Goal: Task Accomplishment & Management: Complete application form

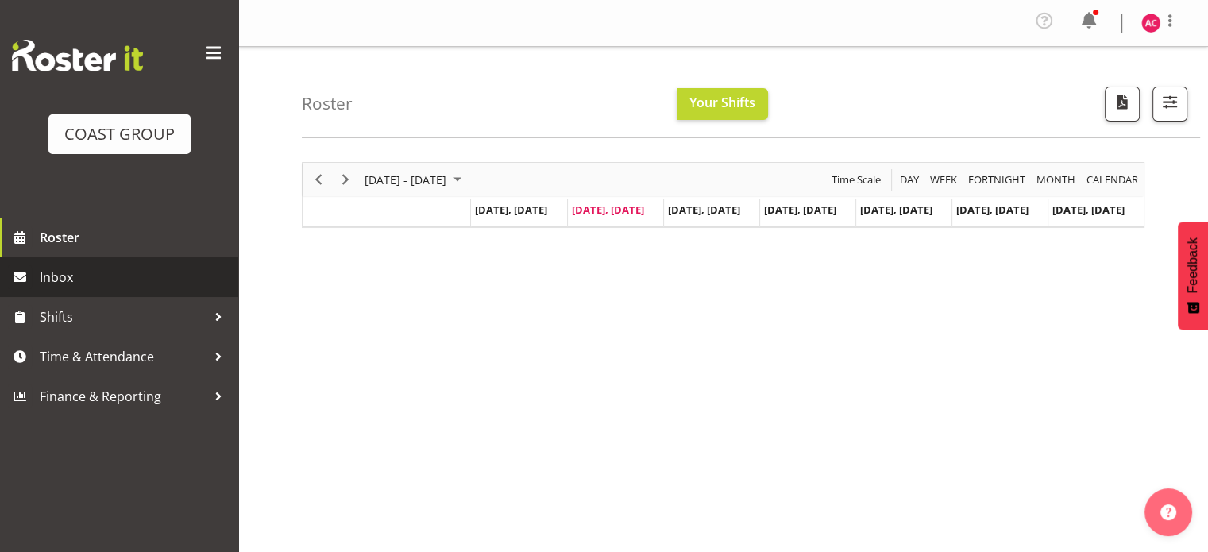
click at [92, 280] on span "Inbox" at bounding box center [135, 277] width 191 height 24
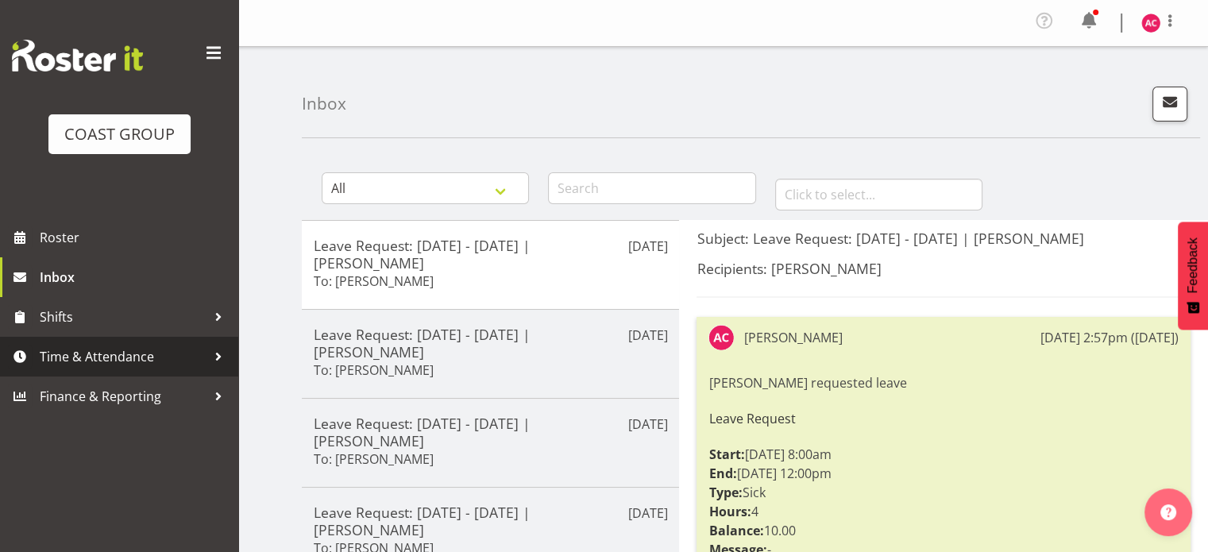
click at [109, 357] on span "Time & Attendance" at bounding box center [123, 357] width 167 height 24
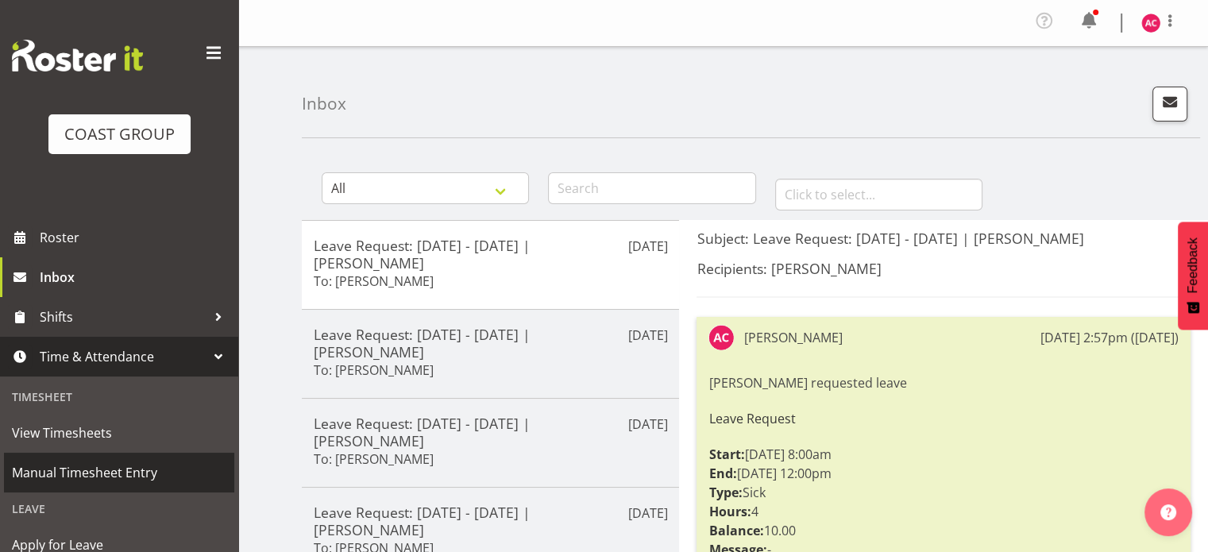
click at [90, 469] on span "Manual Timesheet Entry" at bounding box center [119, 473] width 214 height 24
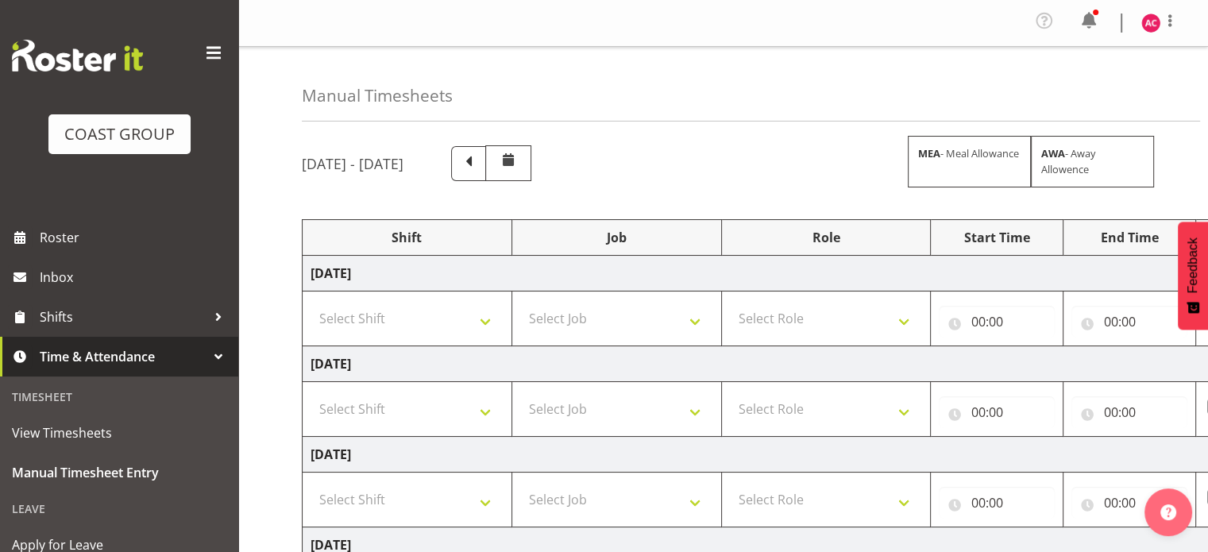
click at [201, 46] on span at bounding box center [213, 52] width 25 height 25
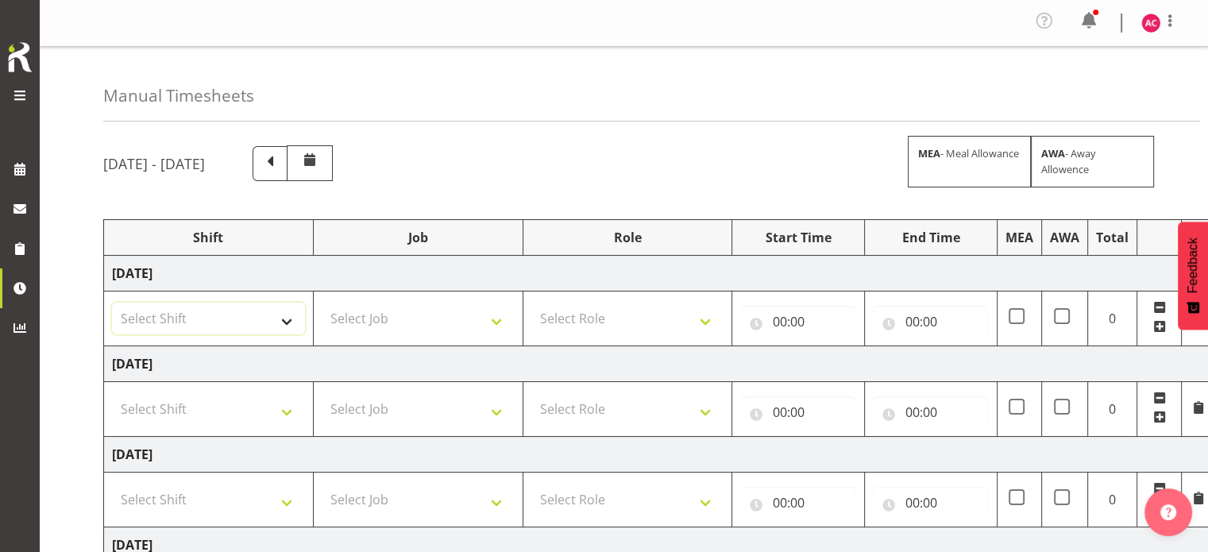
click at [282, 316] on select "Select Shift 1 Carlton Events 1 Carlton accounts ADHB [PERSON_NAME] site Instal…" at bounding box center [208, 319] width 193 height 32
select select "47171"
click at [112, 303] on select "Select Shift 1 Carlton Events 1 Carlton accounts ADHB [PERSON_NAME] site Instal…" at bounding box center [208, 319] width 193 height 32
drag, startPoint x: 263, startPoint y: 409, endPoint x: 256, endPoint y: 396, distance: 14.6
click at [260, 407] on select "Select Shift 1 Carlton Events 1 Carlton accounts ADHB [PERSON_NAME] site Instal…" at bounding box center [208, 409] width 193 height 32
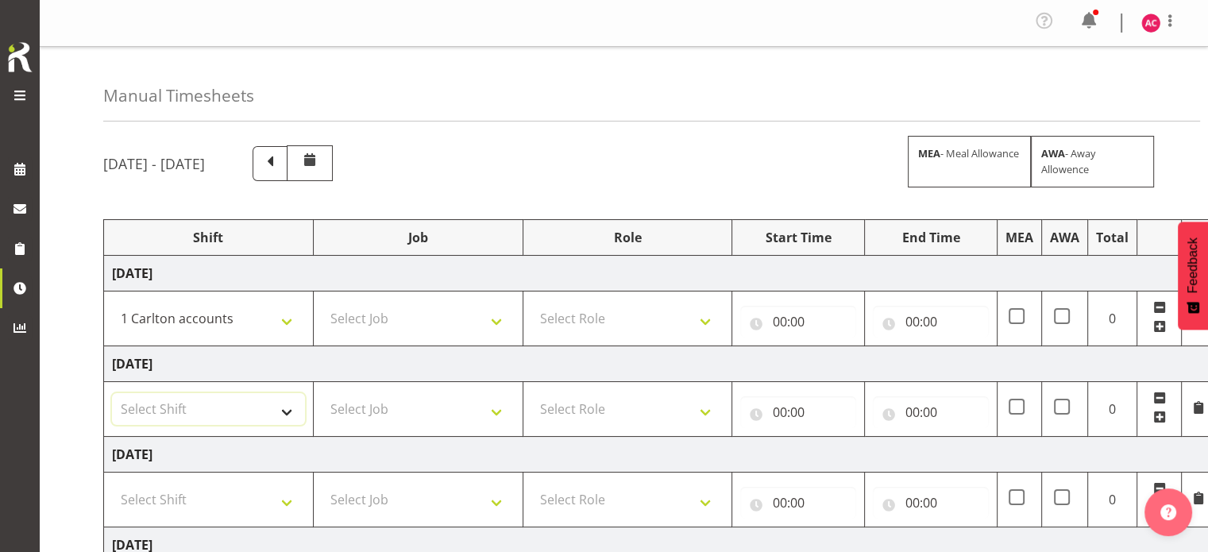
select select "47171"
click at [112, 393] on select "Select Shift 1 Carlton Events 1 Carlton accounts ADHB [PERSON_NAME] site Instal…" at bounding box center [208, 409] width 193 height 32
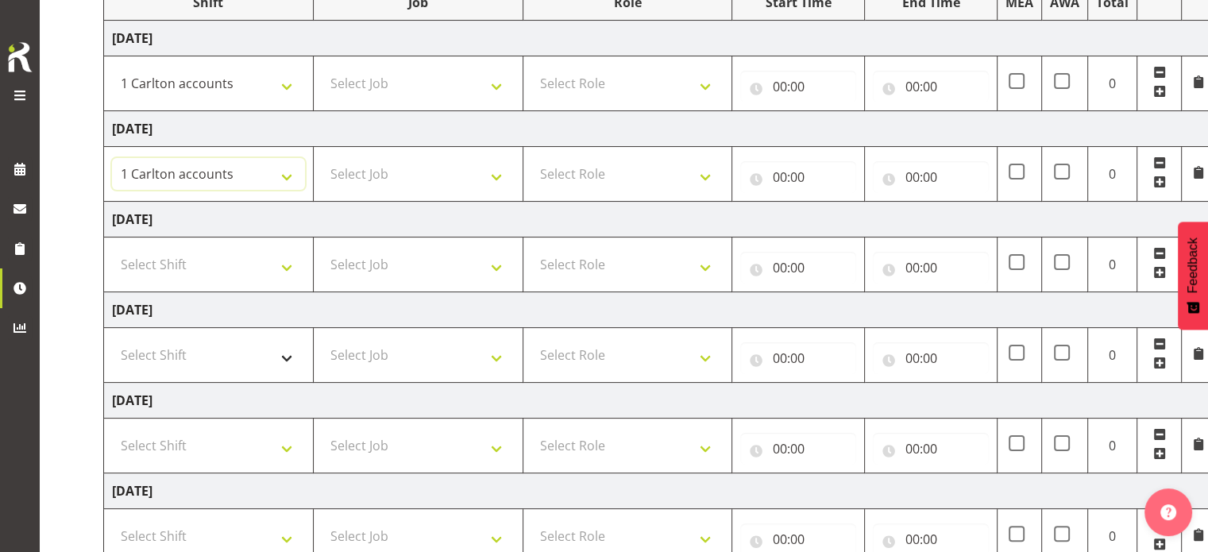
scroll to position [238, 0]
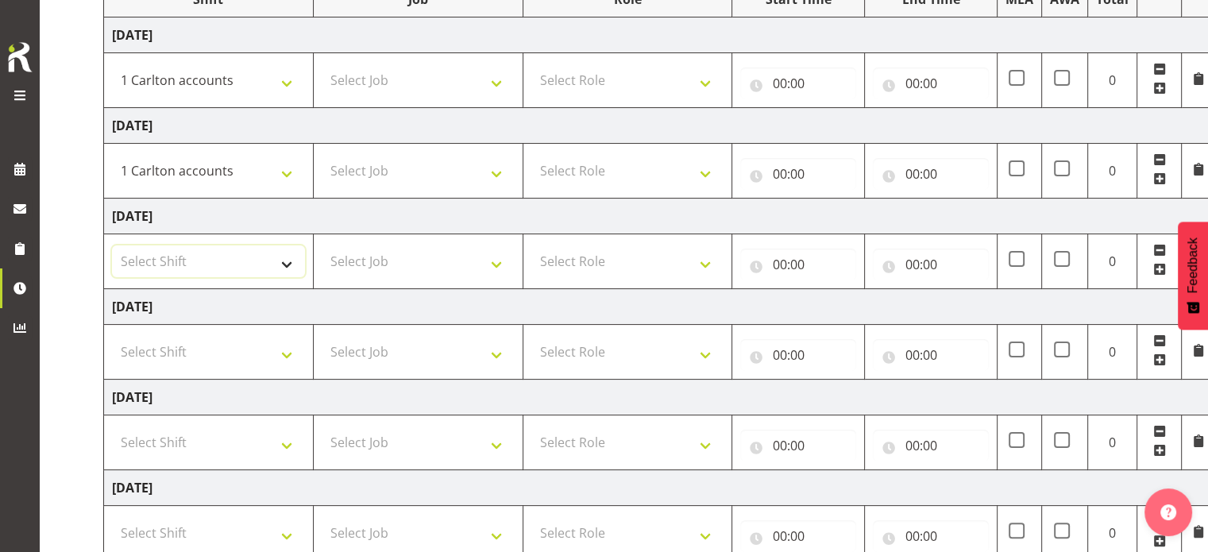
click at [283, 265] on select "Select Shift 1 Carlton Events 1 Carlton accounts ADHB [PERSON_NAME] site Instal…" at bounding box center [208, 261] width 193 height 32
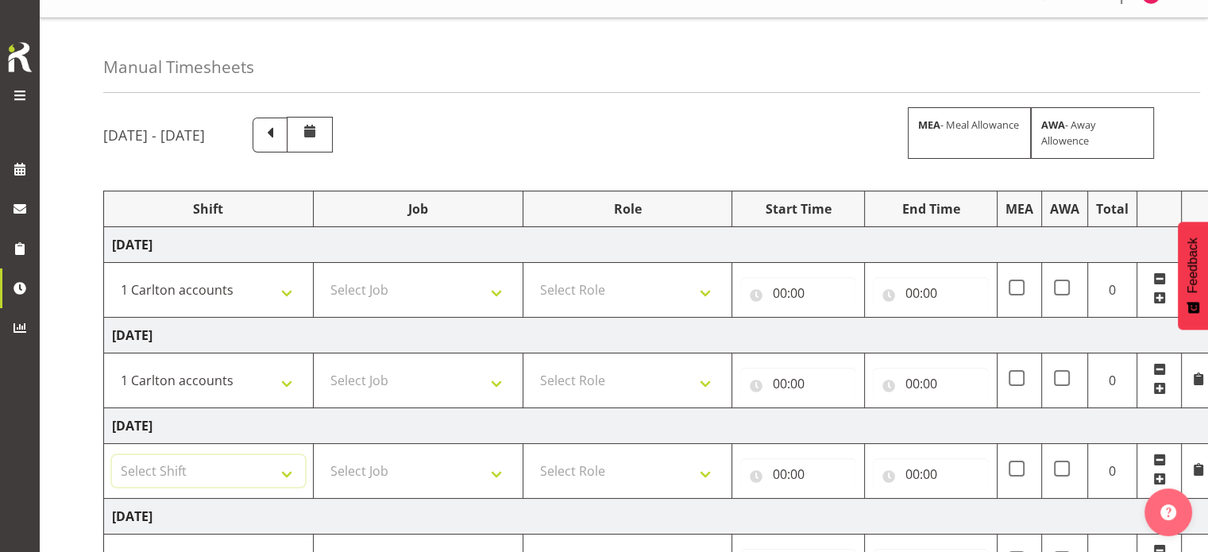
scroll to position [79, 0]
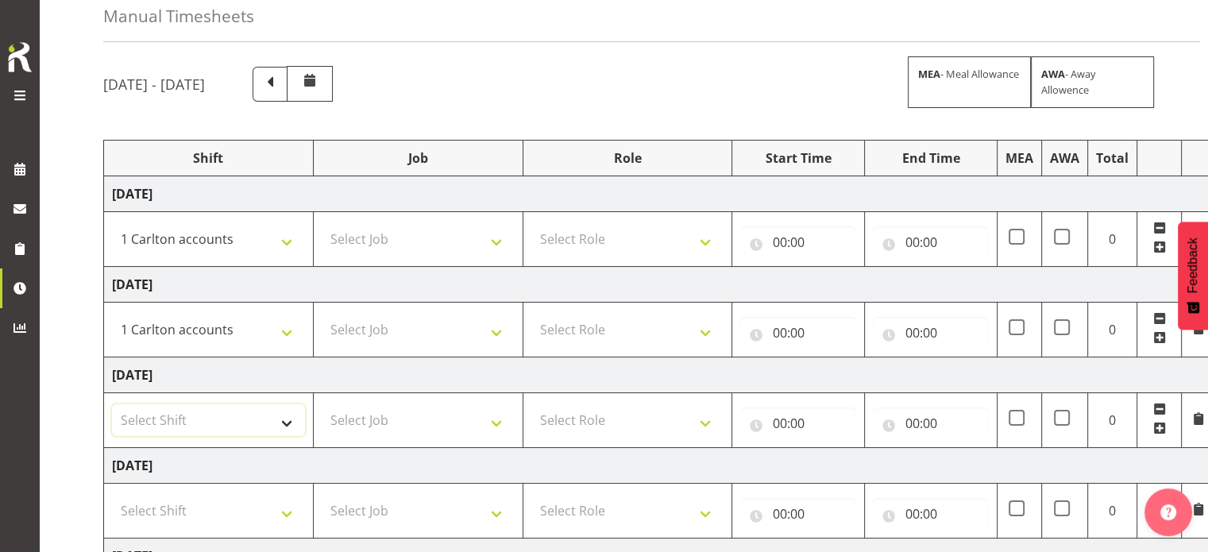
click at [283, 423] on select "Select Shift 1 Carlton Events 1 Carlton accounts ADHB [PERSON_NAME] site Instal…" at bounding box center [208, 420] width 193 height 32
select select "47171"
click at [112, 404] on select "Select Shift 1 Carlton Events 1 Carlton accounts ADHB [PERSON_NAME] site Instal…" at bounding box center [208, 420] width 193 height 32
click at [480, 237] on select "Select Job 1 Carlton Events 1 [PERSON_NAME][GEOGRAPHIC_DATA] 1 [PERSON_NAME][GE…" at bounding box center [418, 239] width 193 height 32
select select "7030"
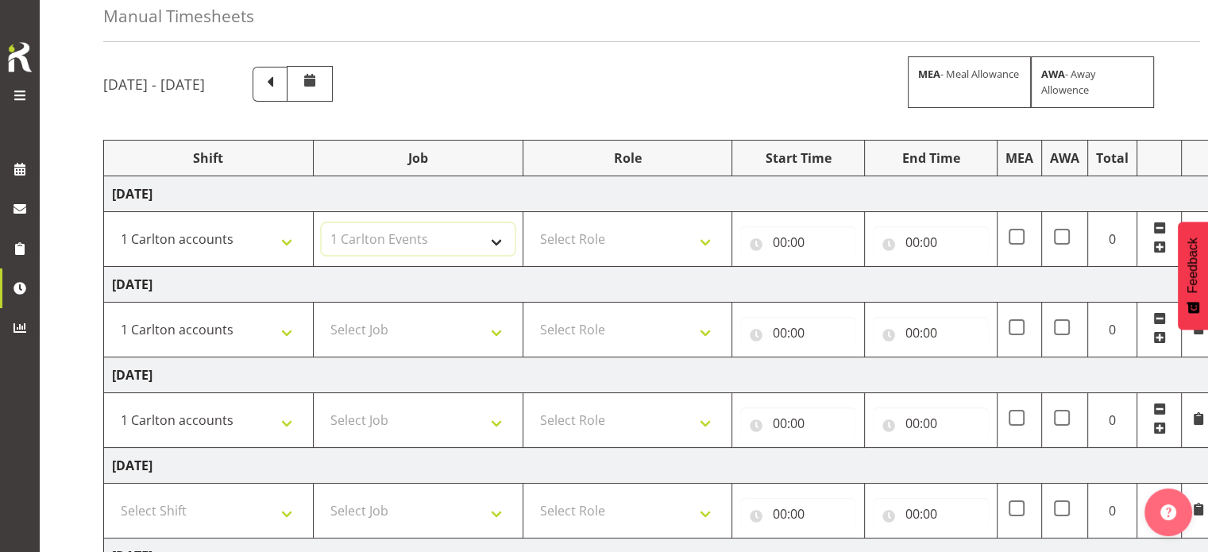
click at [322, 223] on select "Select Job 1 Carlton Events 1 [PERSON_NAME][GEOGRAPHIC_DATA] 1 [PERSON_NAME][GE…" at bounding box center [418, 239] width 193 height 32
click at [470, 338] on select "Select Job 1 Carlton Events 1 [PERSON_NAME][GEOGRAPHIC_DATA] 1 [PERSON_NAME][GE…" at bounding box center [418, 330] width 193 height 32
select select "7030"
click at [322, 314] on select "Select Job 1 Carlton Events 1 [PERSON_NAME][GEOGRAPHIC_DATA] 1 [PERSON_NAME][GE…" at bounding box center [418, 330] width 193 height 32
click at [422, 411] on select "Select Job 1 Carlton Events 1 [PERSON_NAME][GEOGRAPHIC_DATA] 1 [PERSON_NAME][GE…" at bounding box center [418, 420] width 193 height 32
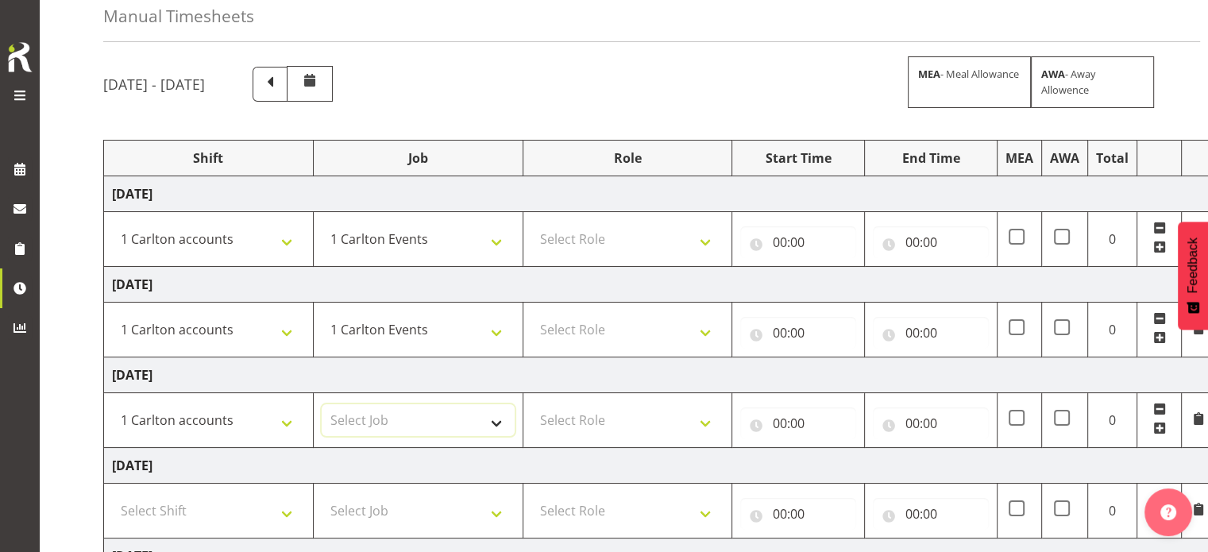
select select "7030"
click at [322, 404] on select "Select Job 1 Carlton Events 1 [PERSON_NAME][GEOGRAPHIC_DATA] 1 [PERSON_NAME][GE…" at bounding box center [418, 420] width 193 height 32
click at [646, 233] on select "Select Role ACCOUNTS" at bounding box center [627, 239] width 193 height 32
select select "204"
click at [531, 223] on select "Select Role ACCOUNTS" at bounding box center [627, 239] width 193 height 32
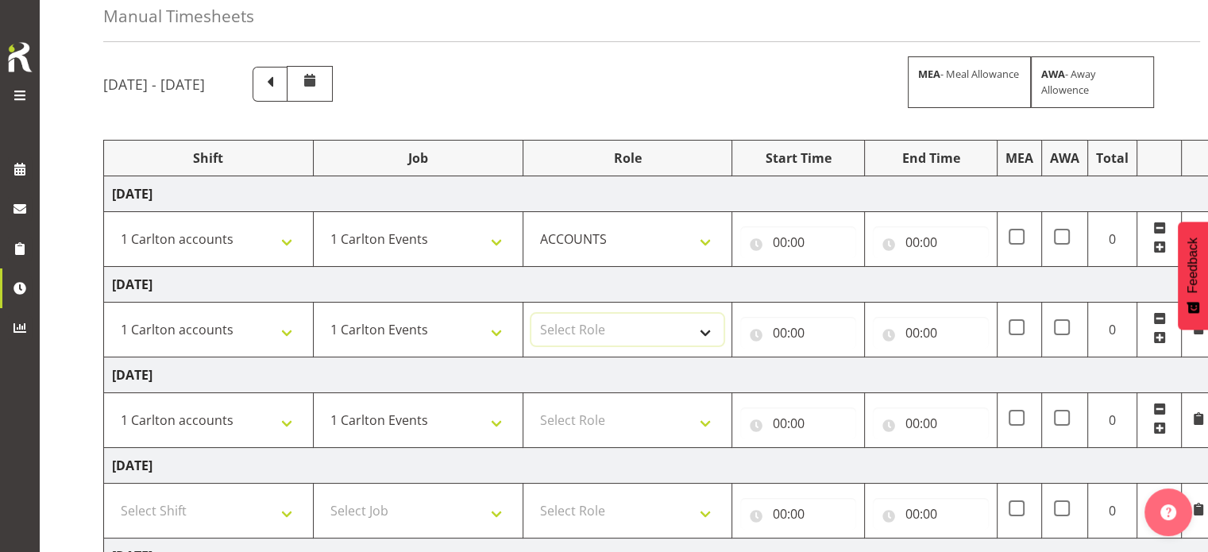
click at [621, 337] on select "Select Role ACCOUNTS" at bounding box center [627, 330] width 193 height 32
select select "204"
click at [531, 314] on select "Select Role ACCOUNTS" at bounding box center [627, 330] width 193 height 32
click at [615, 428] on select "Select Role ACCOUNTS" at bounding box center [627, 420] width 193 height 32
select select "204"
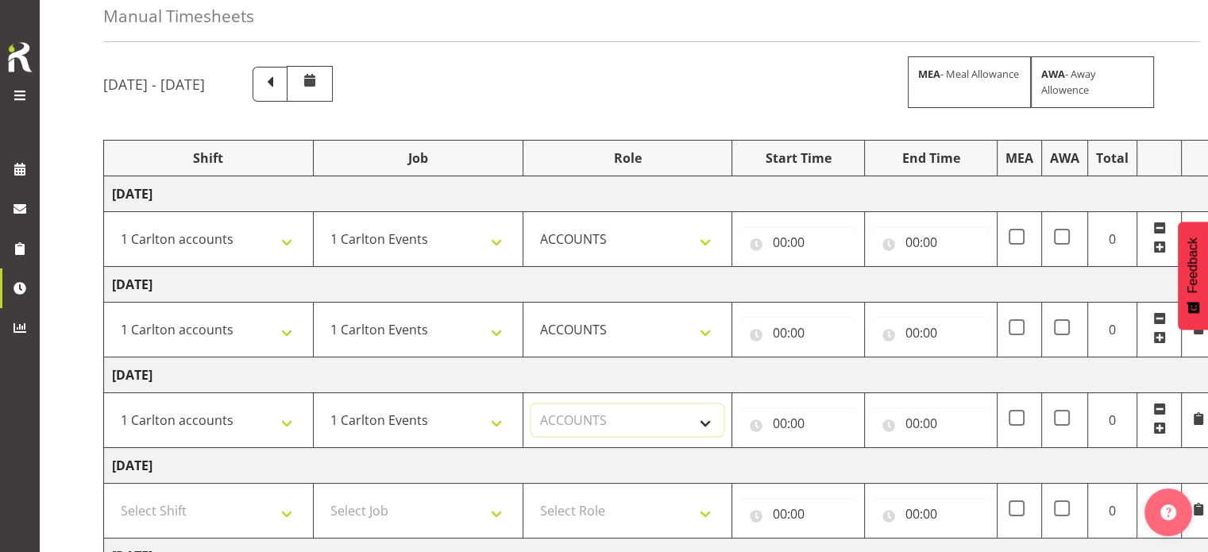
click at [531, 404] on select "Select Role ACCOUNTS" at bounding box center [627, 420] width 193 height 32
click at [797, 240] on input "00:00" at bounding box center [798, 242] width 116 height 32
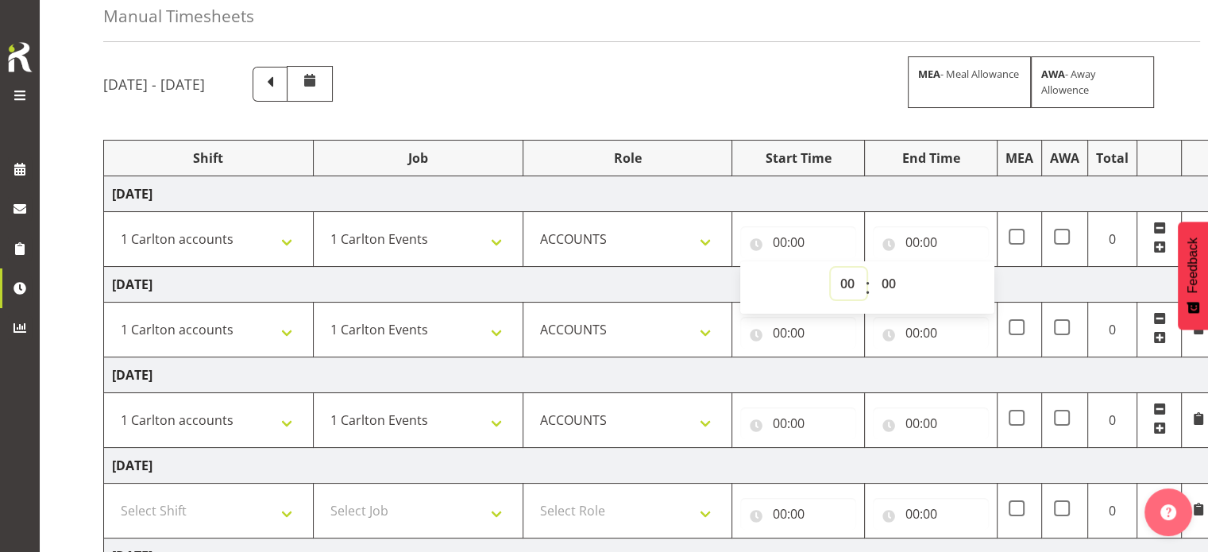
click at [842, 285] on select "00 01 02 03 04 05 06 07 08 09 10 11 12 13 14 15 16 17 18 19 20 21 22 23" at bounding box center [849, 284] width 36 height 32
select select "7"
type input "07:00"
click at [929, 240] on input "00:00" at bounding box center [931, 242] width 116 height 32
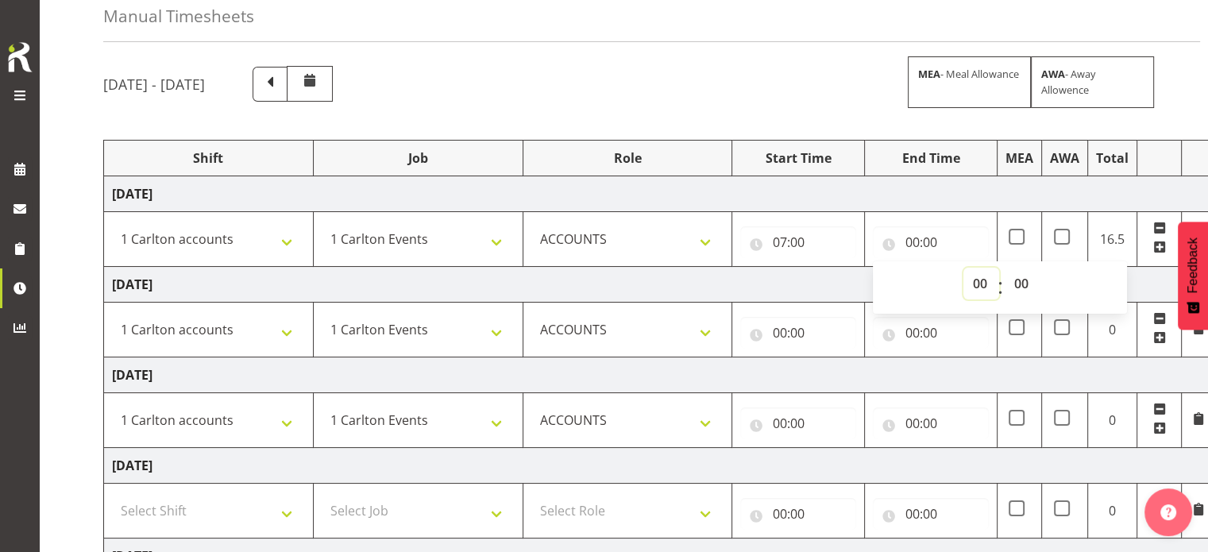
click at [965, 282] on select "00 01 02 03 04 05 06 07 08 09 10 11 12 13 14 15 16 17 18 19 20 21 22 23" at bounding box center [981, 284] width 36 height 32
select select "15"
click at [963, 268] on select "00 01 02 03 04 05 06 07 08 09 10 11 12 13 14 15 16 17 18 19 20 21 22 23" at bounding box center [981, 284] width 36 height 32
type input "15:00"
select select "30"
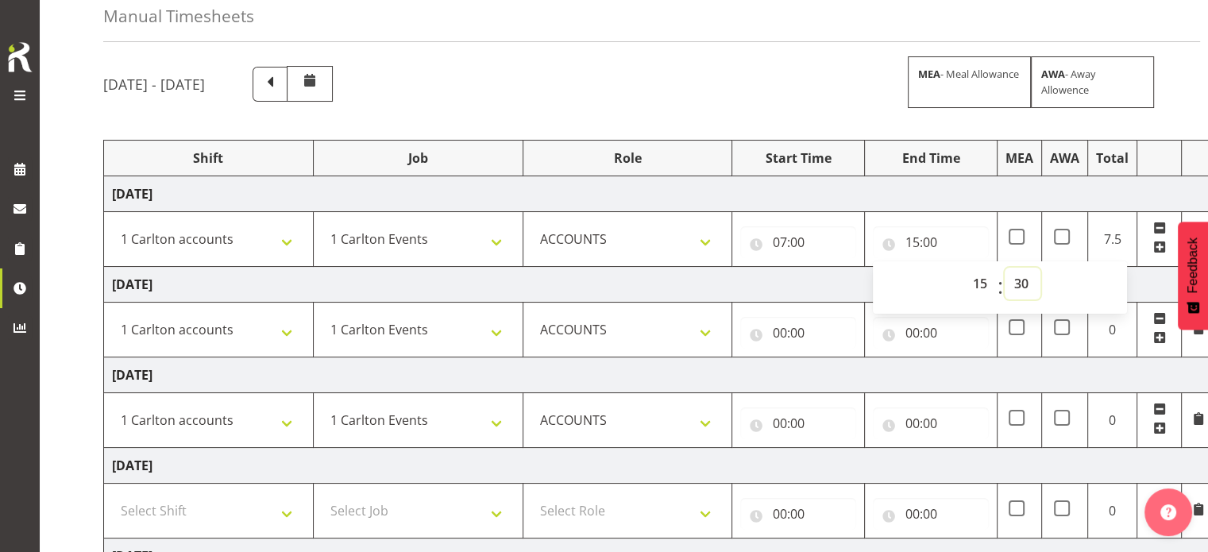
type input "15:30"
drag, startPoint x: 808, startPoint y: 328, endPoint x: 801, endPoint y: 334, distance: 9.6
click at [806, 332] on input "00:00" at bounding box center [798, 333] width 116 height 32
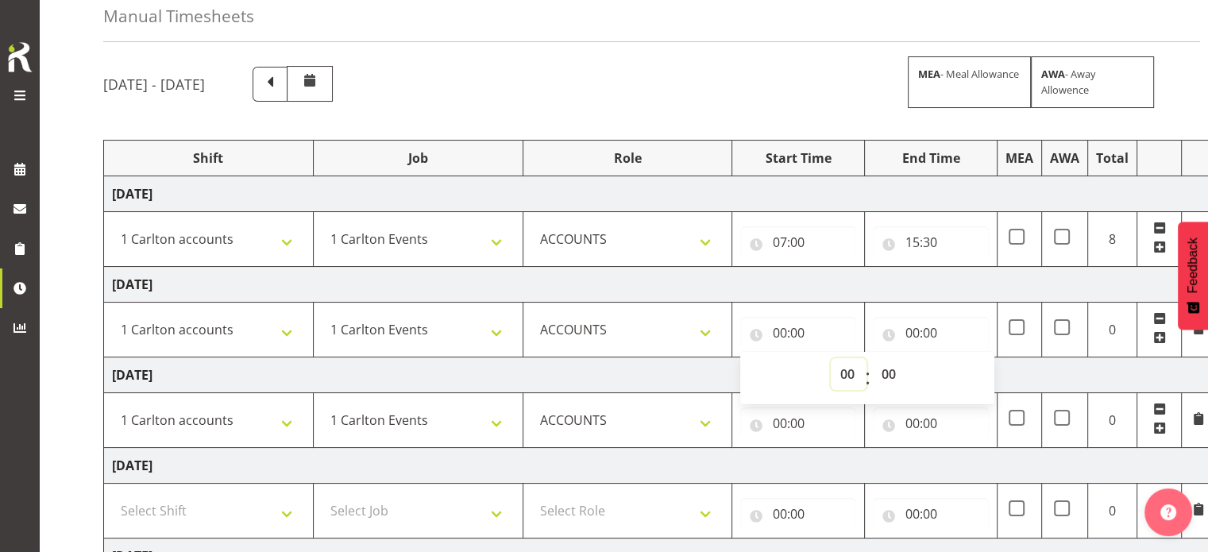
click at [839, 377] on select "00 01 02 03 04 05 06 07 08 09 10 11 12 13 14 15 16 17 18 19 20 21 22 23" at bounding box center [849, 374] width 36 height 32
select select "7"
click at [831, 358] on select "00 01 02 03 04 05 06 07 08 09 10 11 12 13 14 15 16 17 18 19 20 21 22 23" at bounding box center [849, 374] width 36 height 32
type input "07:00"
drag, startPoint x: 912, startPoint y: 337, endPoint x: 940, endPoint y: 349, distance: 31.0
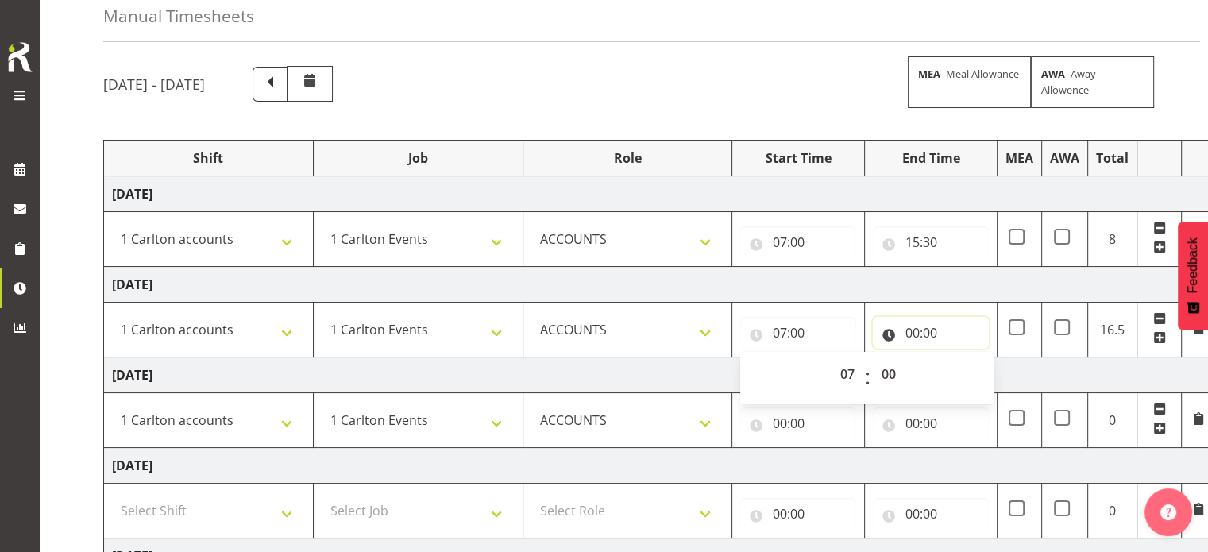
click at [913, 337] on input "00:00" at bounding box center [931, 333] width 116 height 32
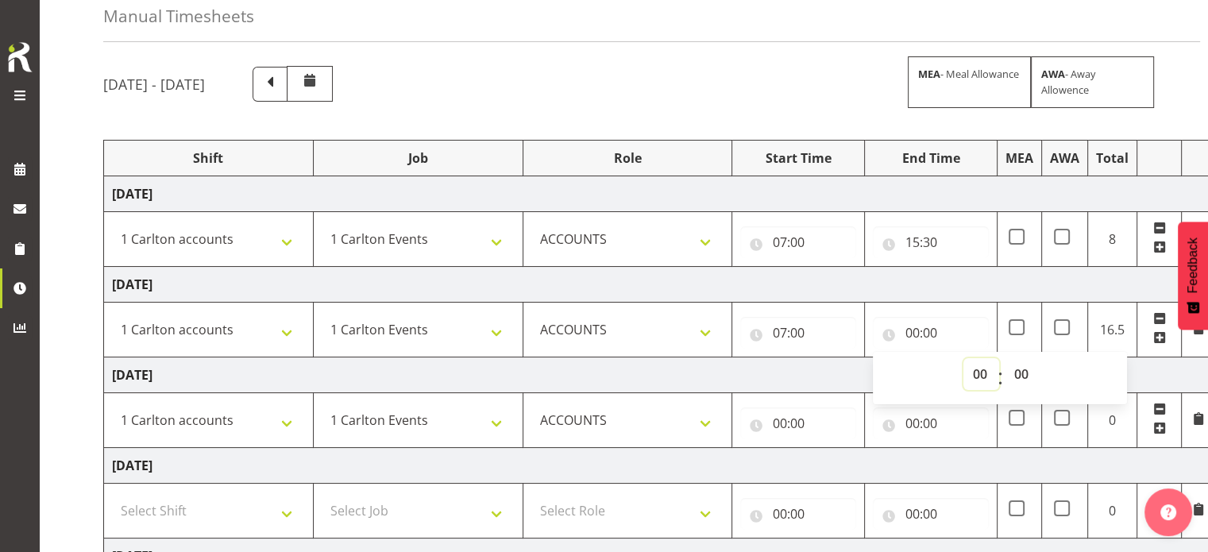
click at [975, 377] on select "00 01 02 03 04 05 06 07 08 09 10 11 12 13 14 15 16 17 18 19 20 21 22 23" at bounding box center [981, 374] width 36 height 32
select select "15"
click at [963, 358] on select "00 01 02 03 04 05 06 07 08 09 10 11 12 13 14 15 16 17 18 19 20 21 22 23" at bounding box center [981, 374] width 36 height 32
type input "15:00"
select select "30"
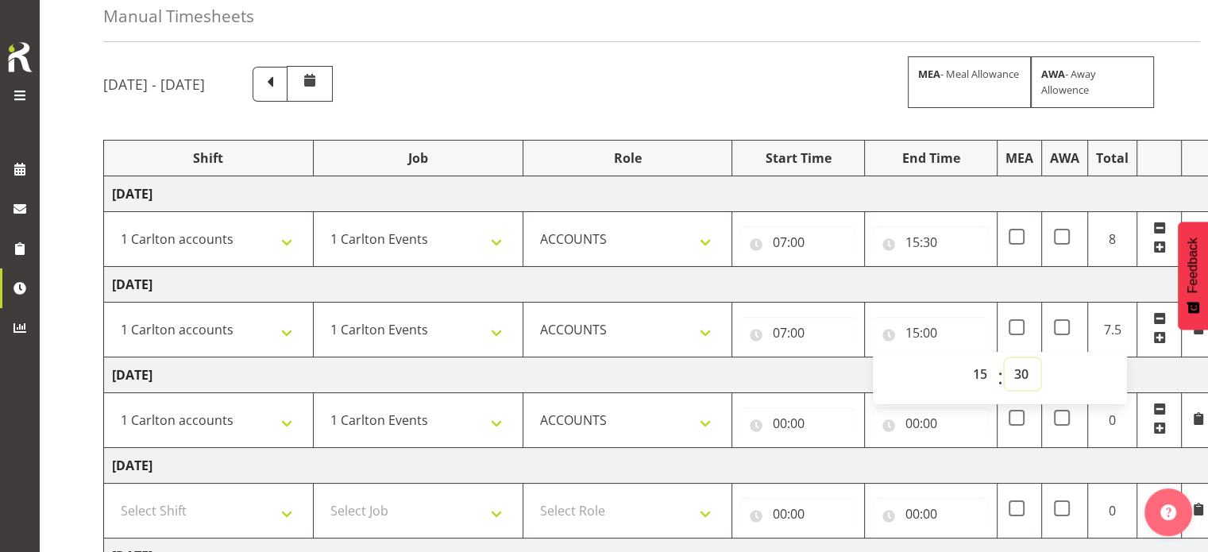
type input "15:30"
click at [788, 418] on input "00:00" at bounding box center [798, 423] width 116 height 32
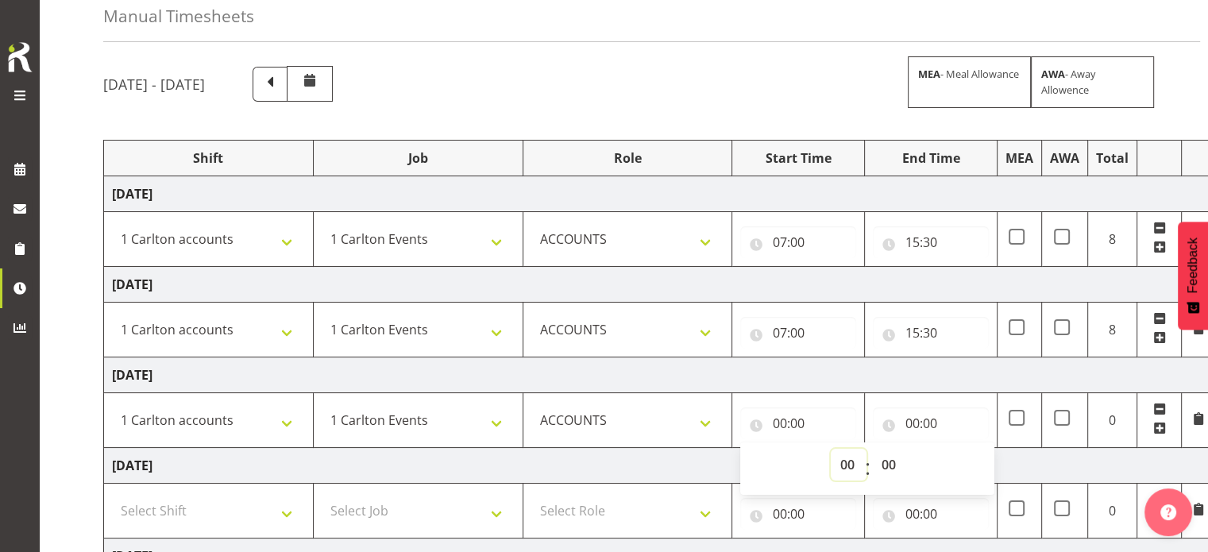
click at [840, 465] on select "00 01 02 03 04 05 06 07 08 09 10 11 12 13 14 15 16 17 18 19 20 21 22 23" at bounding box center [849, 465] width 36 height 32
select select "7"
type input "07:00"
click at [927, 422] on input "00:00" at bounding box center [931, 423] width 116 height 32
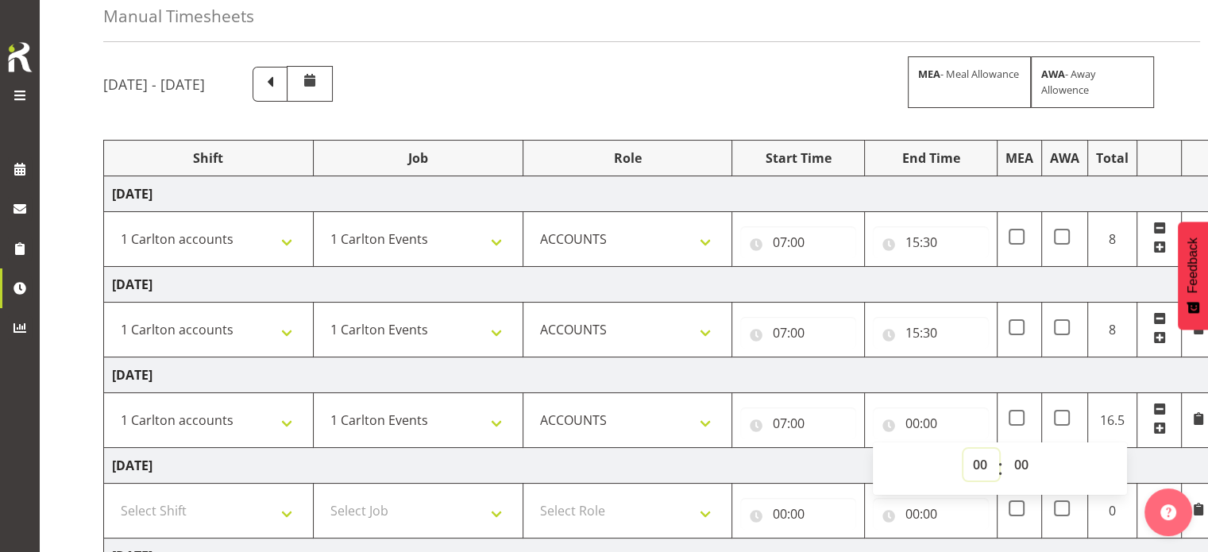
click at [970, 457] on select "00 01 02 03 04 05 06 07 08 09 10 11 12 13 14 15 16 17 18 19 20 21 22 23" at bounding box center [981, 465] width 36 height 32
select select "15"
click at [963, 449] on select "00 01 02 03 04 05 06 07 08 09 10 11 12 13 14 15 16 17 18 19 20 21 22 23" at bounding box center [981, 465] width 36 height 32
type input "15:00"
select select "30"
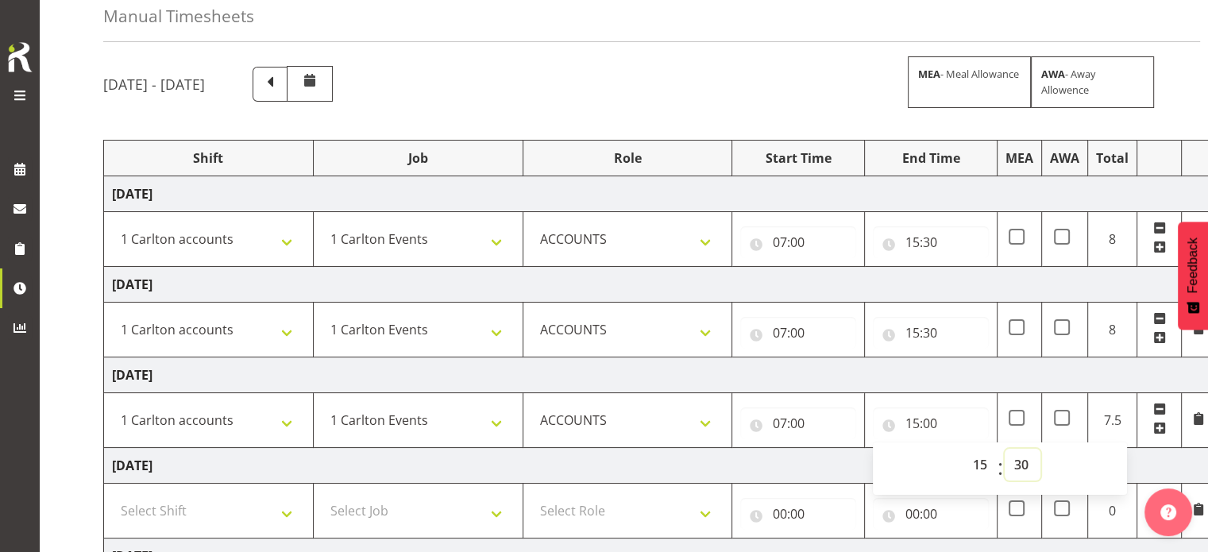
type input "15:30"
drag, startPoint x: 862, startPoint y: 376, endPoint x: 880, endPoint y: 365, distance: 20.7
click at [864, 376] on td "[DATE]" at bounding box center [659, 375] width 1111 height 36
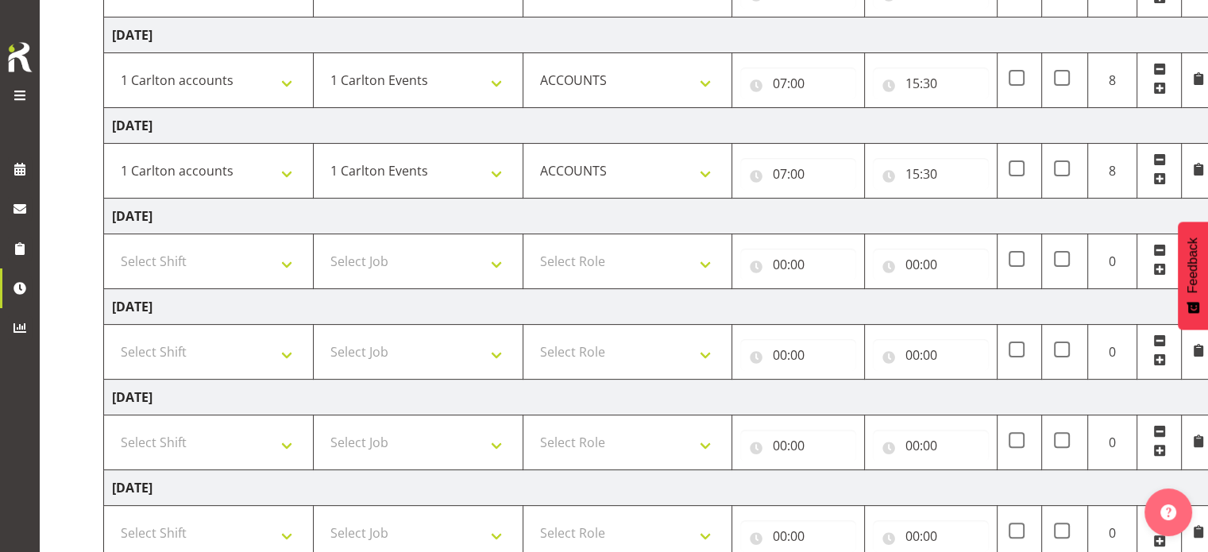
scroll to position [397, 0]
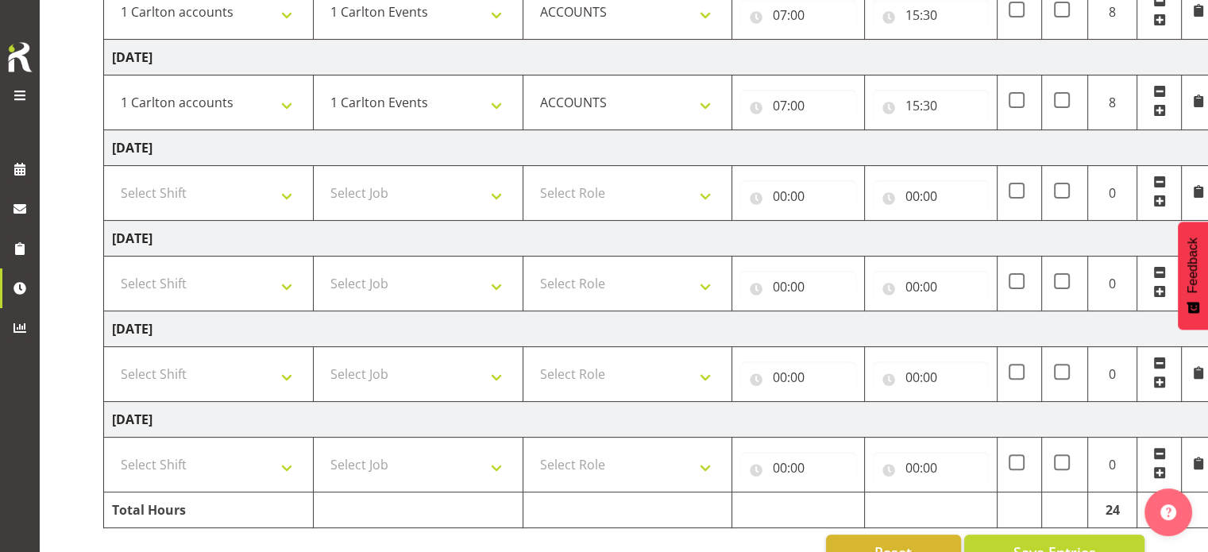
click at [1153, 177] on td at bounding box center [1159, 193] width 44 height 55
click at [1158, 181] on span at bounding box center [1159, 181] width 13 height 13
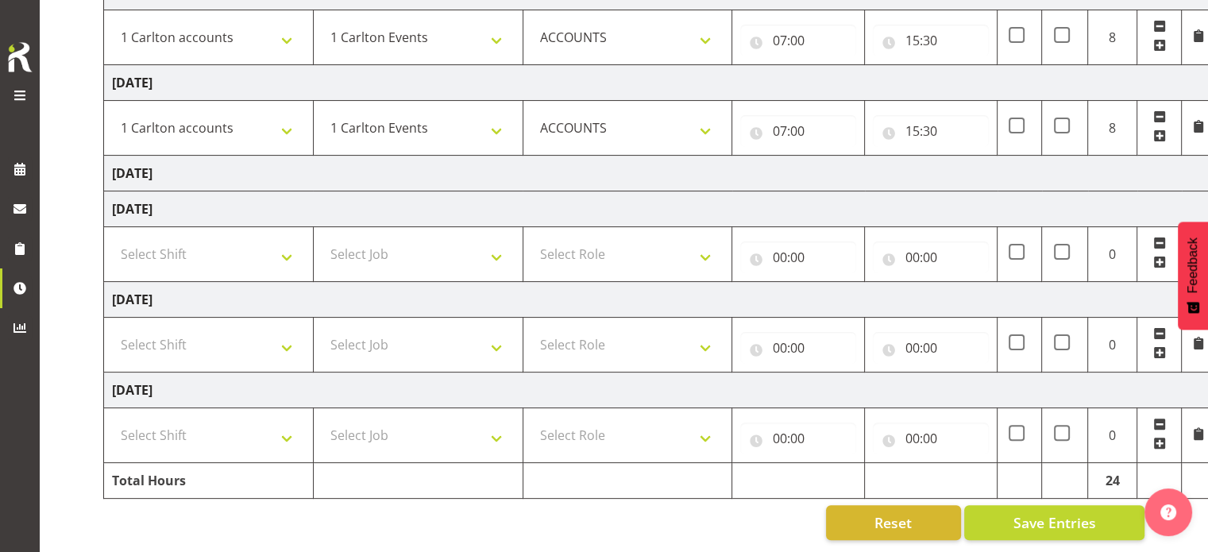
click at [1157, 237] on span at bounding box center [1159, 243] width 13 height 13
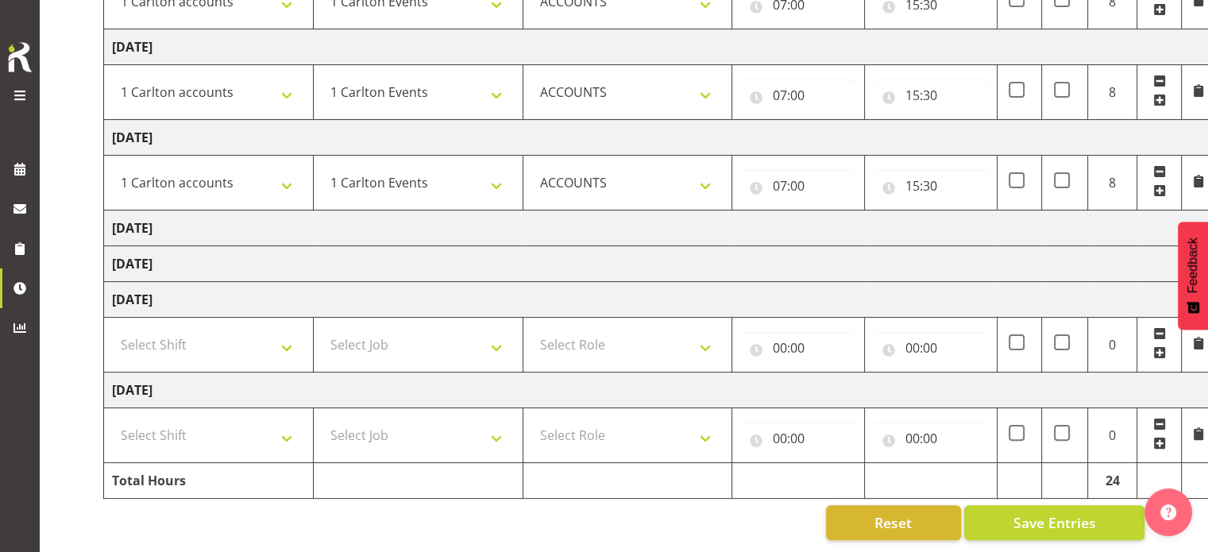
scroll to position [326, 0]
click at [269, 336] on select "Select Shift 1 Carlton Events 1 Carlton accounts ADHB [PERSON_NAME] site Instal…" at bounding box center [208, 345] width 193 height 32
select select "47171"
click at [112, 329] on select "Select Shift 1 Carlton Events 1 Carlton accounts ADHB [PERSON_NAME] site Instal…" at bounding box center [208, 345] width 193 height 32
drag, startPoint x: 279, startPoint y: 422, endPoint x: 273, endPoint y: 409, distance: 13.9
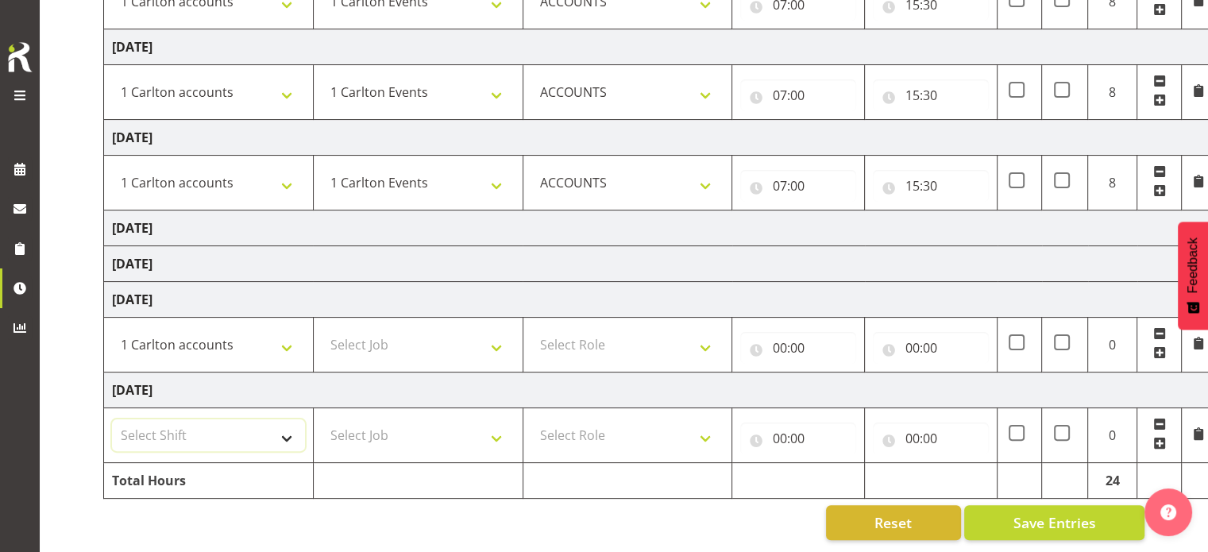
click at [277, 419] on select "Select Shift 1 Carlton Events 1 Carlton accounts ADHB [PERSON_NAME] site Instal…" at bounding box center [208, 435] width 193 height 32
select select "47171"
click at [112, 419] on select "Select Shift 1 Carlton Events 1 Carlton accounts ADHB [PERSON_NAME] site Instal…" at bounding box center [208, 435] width 193 height 32
click at [494, 342] on select "Select Job 1 Carlton Events 1 [PERSON_NAME][GEOGRAPHIC_DATA] 1 [PERSON_NAME][GE…" at bounding box center [418, 345] width 193 height 32
select select "7030"
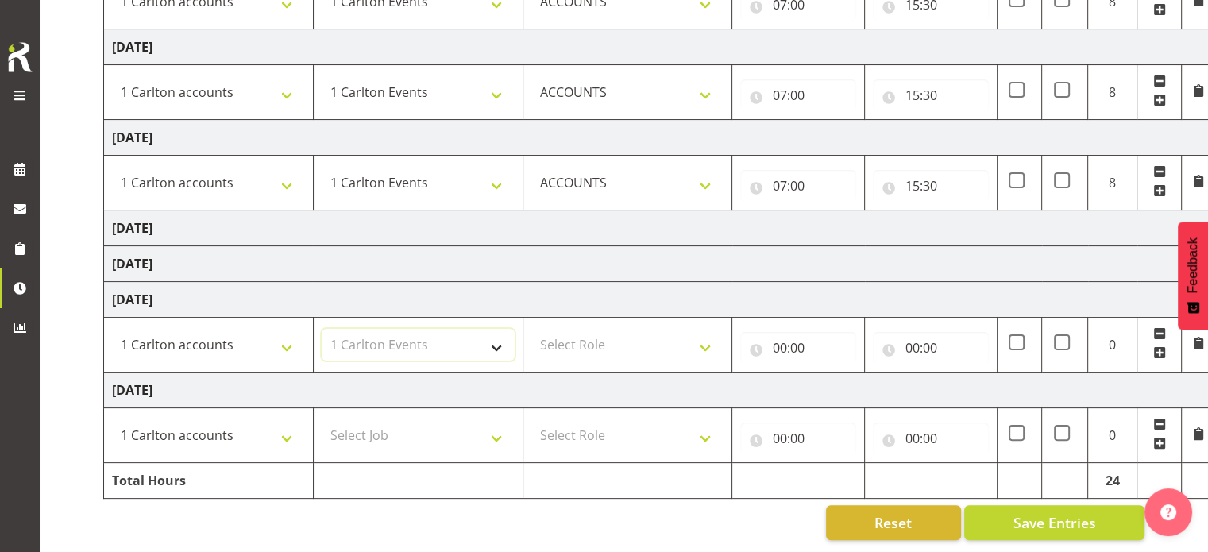
click at [322, 329] on select "Select Job 1 Carlton Events 1 [PERSON_NAME][GEOGRAPHIC_DATA] 1 [PERSON_NAME][GE…" at bounding box center [418, 345] width 193 height 32
drag, startPoint x: 441, startPoint y: 428, endPoint x: 434, endPoint y: 410, distance: 19.6
click at [441, 428] on select "Select Job 1 Carlton Events 1 [PERSON_NAME][GEOGRAPHIC_DATA] 1 [PERSON_NAME][GE…" at bounding box center [418, 435] width 193 height 32
select select "7030"
click at [322, 419] on select "Select Job 1 Carlton Events 1 [PERSON_NAME][GEOGRAPHIC_DATA] 1 [PERSON_NAME][GE…" at bounding box center [418, 435] width 193 height 32
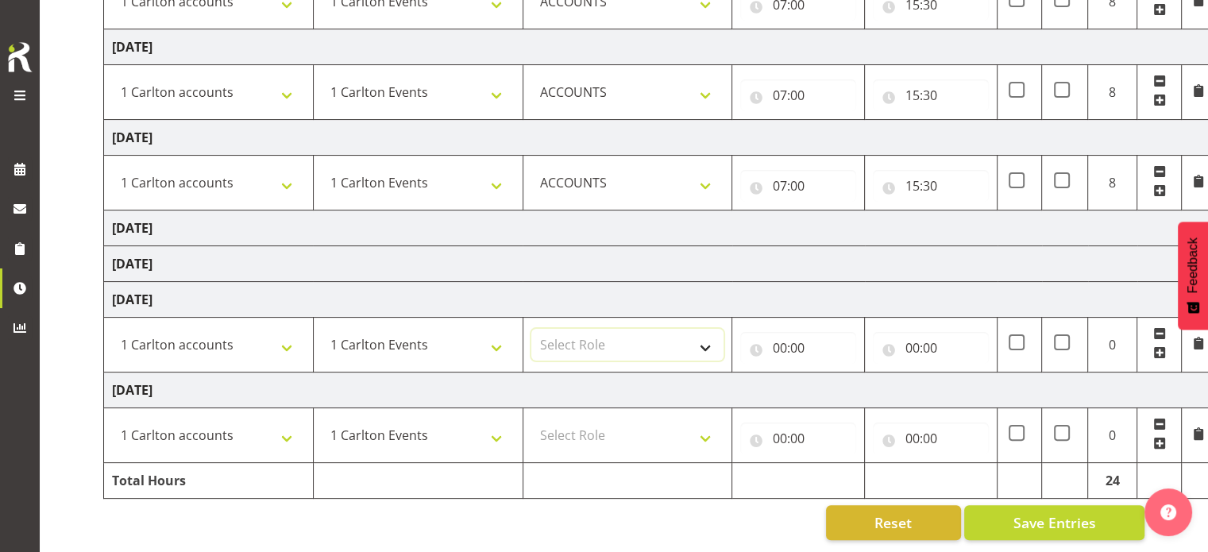
click at [698, 330] on select "Select Role ACCOUNTS" at bounding box center [627, 345] width 193 height 32
select select "204"
click at [531, 329] on select "Select Role ACCOUNTS" at bounding box center [627, 345] width 193 height 32
click at [674, 419] on select "Select Role ACCOUNTS" at bounding box center [627, 435] width 193 height 32
select select "204"
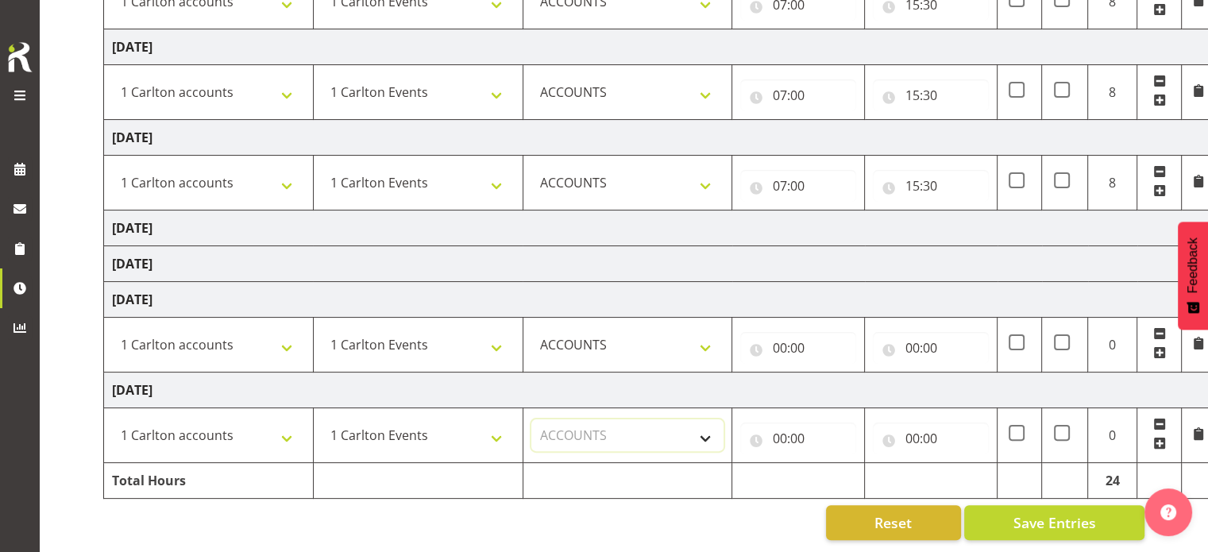
click at [531, 419] on select "Select Role ACCOUNTS" at bounding box center [627, 435] width 193 height 32
click at [791, 340] on input "00:00" at bounding box center [798, 348] width 116 height 32
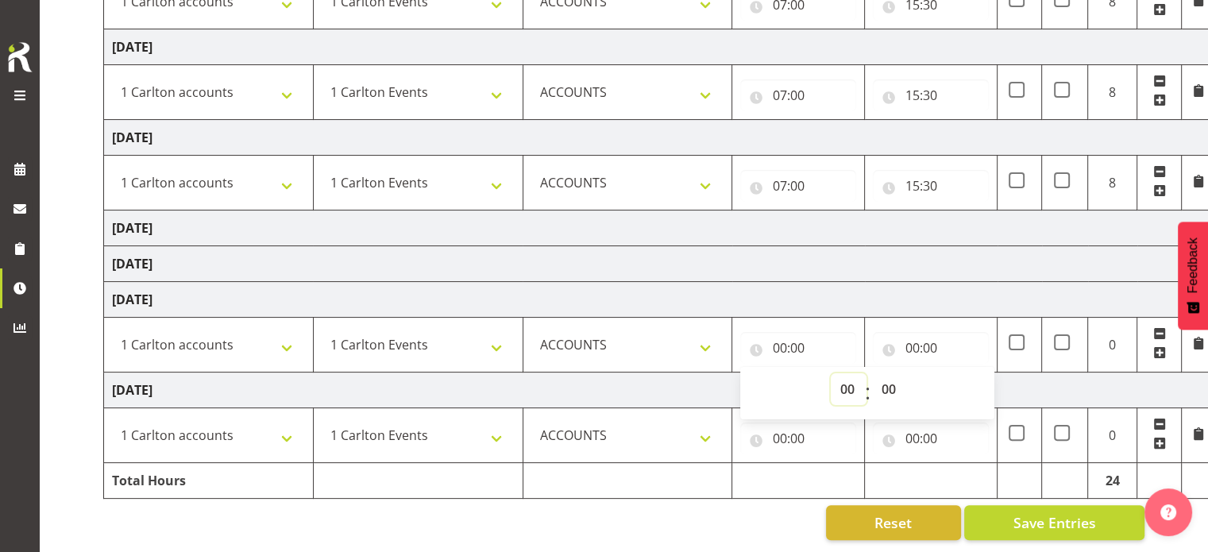
select select "10"
type input "10:00"
select select "16"
type input "16:00"
select select "0"
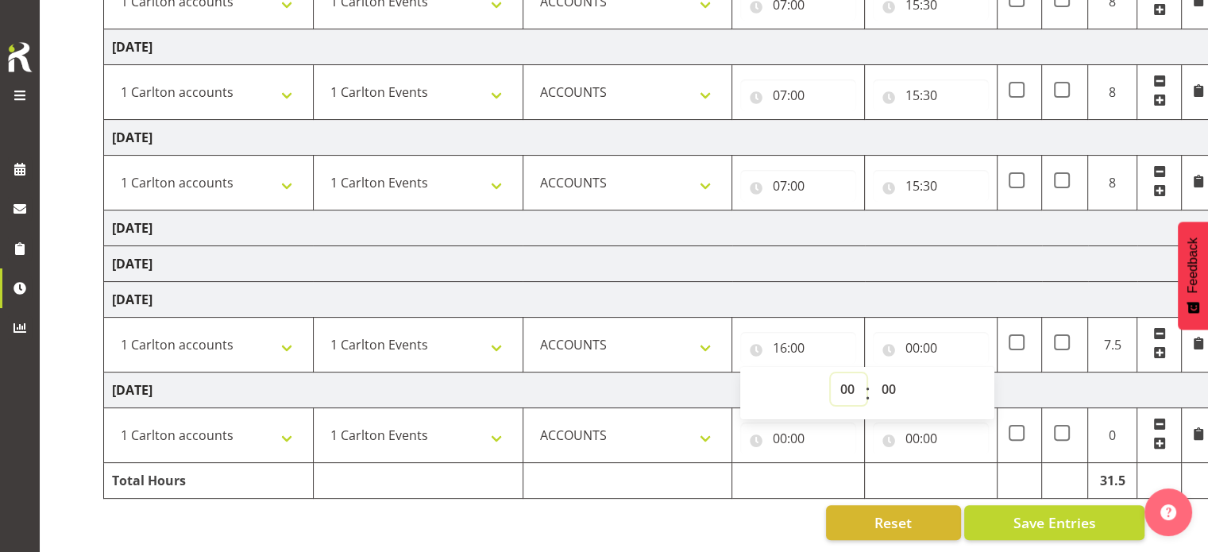
type input "00:00"
select select "8"
type input "08:00"
click at [908, 334] on input "00:00" at bounding box center [931, 348] width 116 height 32
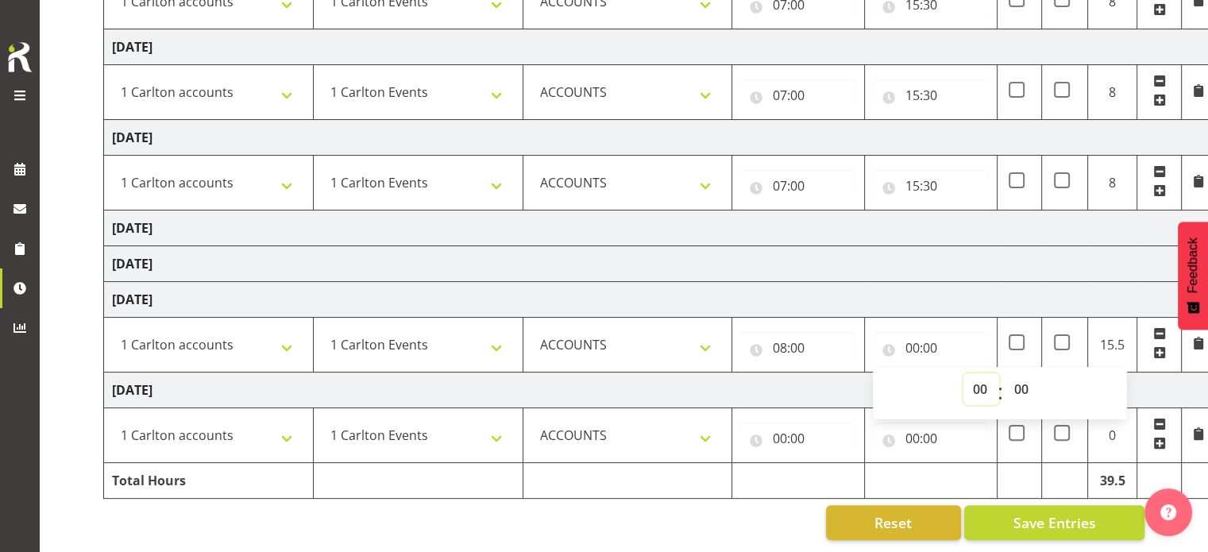
click at [981, 376] on select "00 01 02 03 04 05 06 07 08 09 10 11 12 13 14 15 16 17 18 19 20 21 22 23" at bounding box center [981, 389] width 36 height 32
select select "16"
click at [963, 373] on select "00 01 02 03 04 05 06 07 08 09 10 11 12 13 14 15 16 17 18 19 20 21 22 23" at bounding box center [981, 389] width 36 height 32
type input "16:00"
select select "30"
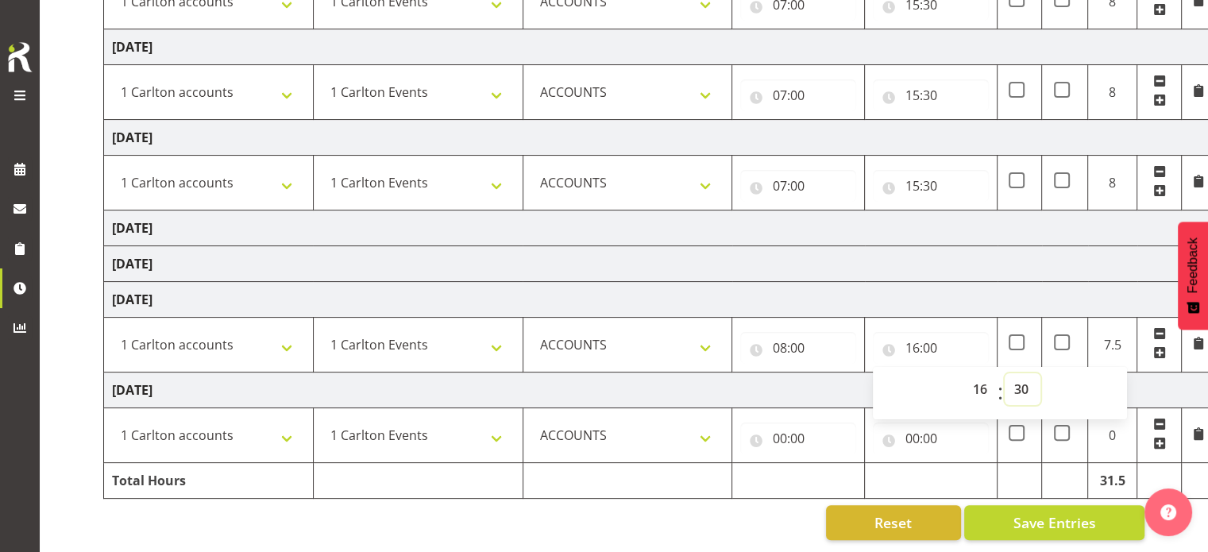
type input "16:30"
click at [777, 426] on input "00:00" at bounding box center [798, 438] width 116 height 32
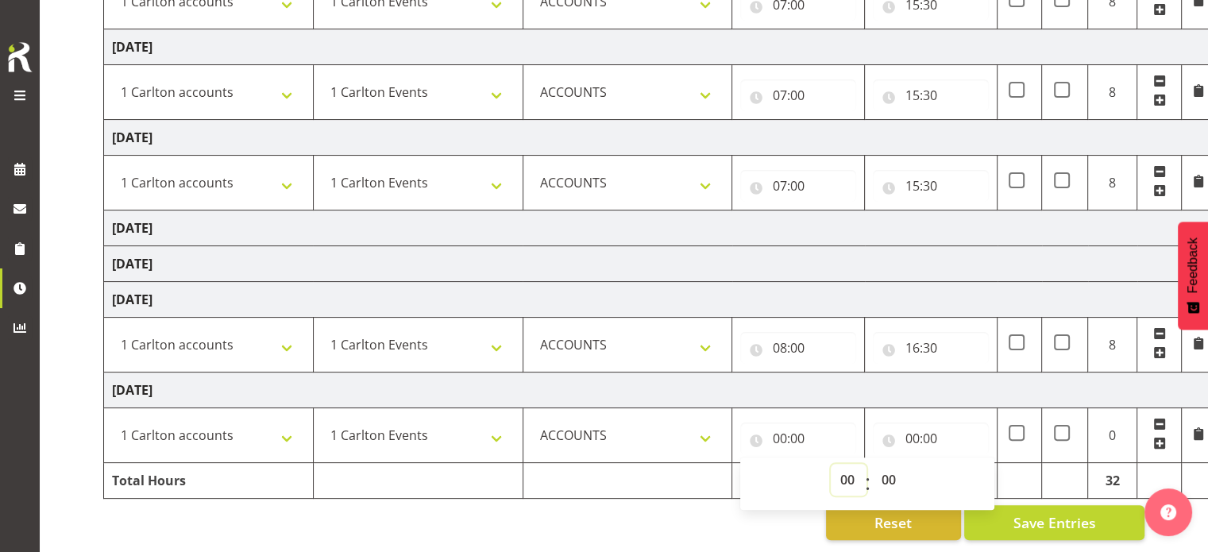
click at [846, 465] on select "00 01 02 03 04 05 06 07 08 09 10 11 12 13 14 15 16 17 18 19 20 21 22 23" at bounding box center [849, 480] width 36 height 32
select select "7"
type input "07:00"
click at [921, 425] on input "00:00" at bounding box center [931, 438] width 116 height 32
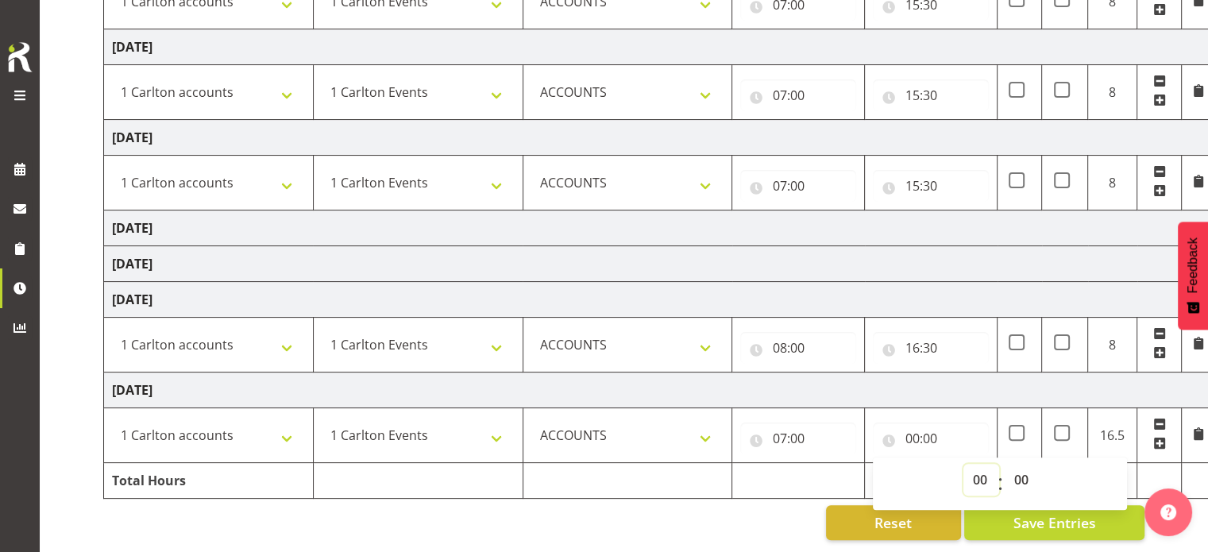
click at [973, 466] on select "00 01 02 03 04 05 06 07 08 09 10 11 12 13 14 15 16 17 18 19 20 21 22 23" at bounding box center [981, 480] width 36 height 32
select select "16"
click at [963, 464] on select "00 01 02 03 04 05 06 07 08 09 10 11 12 13 14 15 16 17 18 19 20 21 22 23" at bounding box center [981, 480] width 36 height 32
type input "16:00"
select select "30"
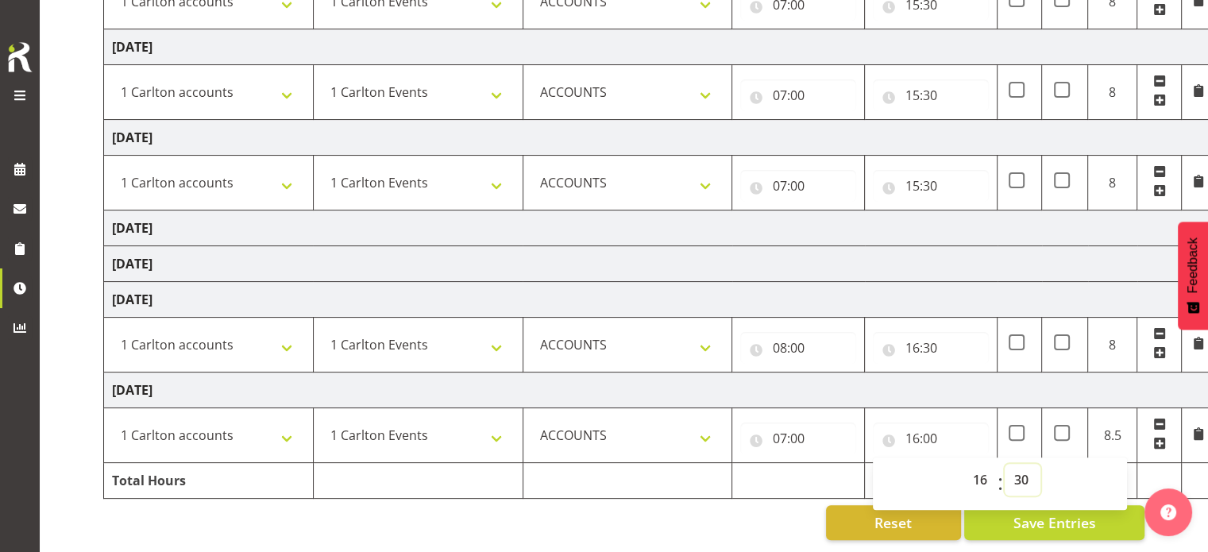
type input "16:30"
click at [808, 286] on td "[DATE]" at bounding box center [659, 300] width 1111 height 36
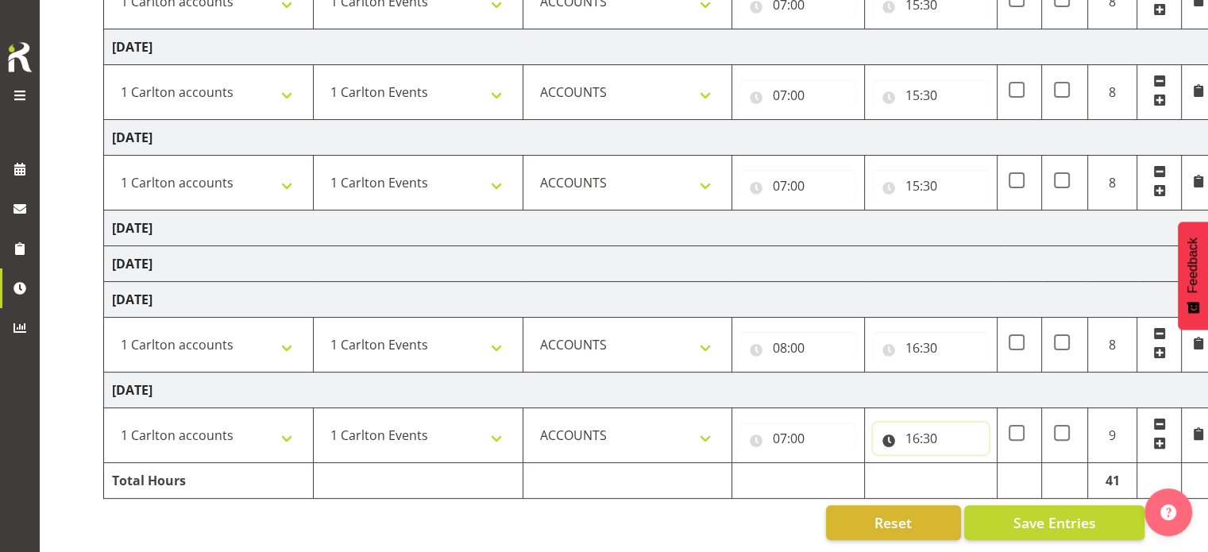
click at [918, 425] on input "16:30" at bounding box center [931, 438] width 116 height 32
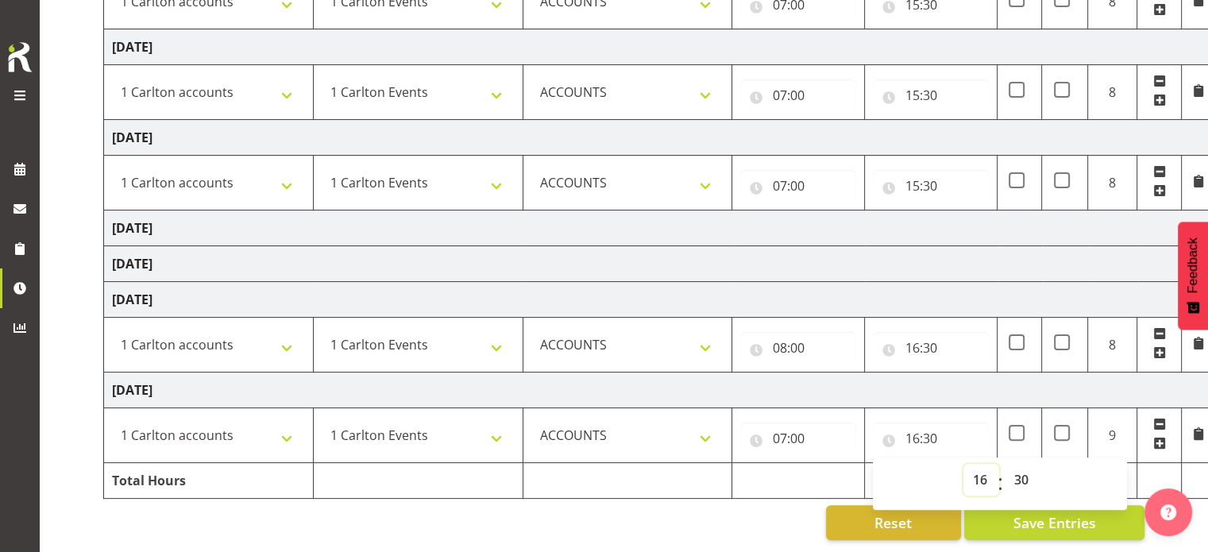
click at [981, 472] on select "00 01 02 03 04 05 06 07 08 09 10 11 12 13 14 15 16 17 18 19 20 21 22 23" at bounding box center [981, 480] width 36 height 32
select select "15"
type input "15:30"
click at [837, 251] on td "[DATE]" at bounding box center [659, 264] width 1111 height 36
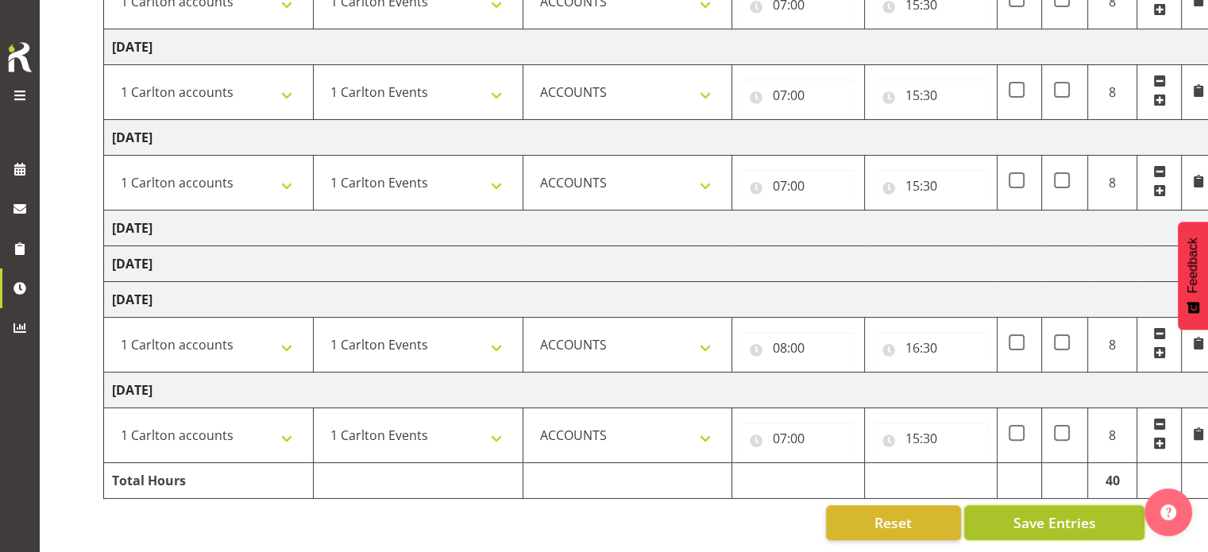
click at [1037, 512] on span "Save Entries" at bounding box center [1053, 522] width 83 height 21
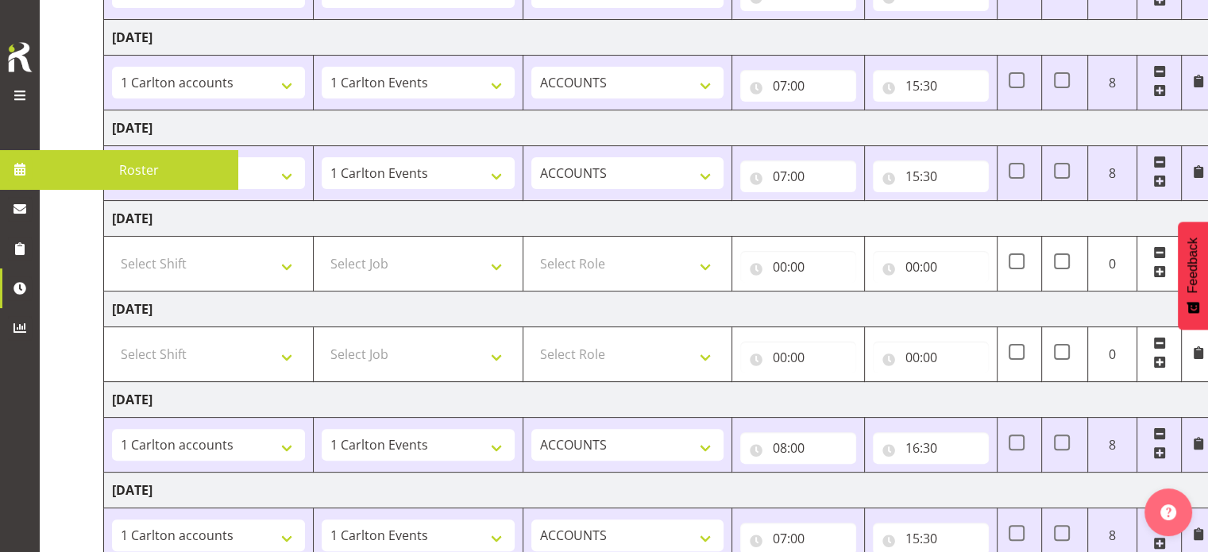
click at [20, 83] on div at bounding box center [20, 75] width 32 height 70
click at [25, 99] on span at bounding box center [19, 95] width 19 height 19
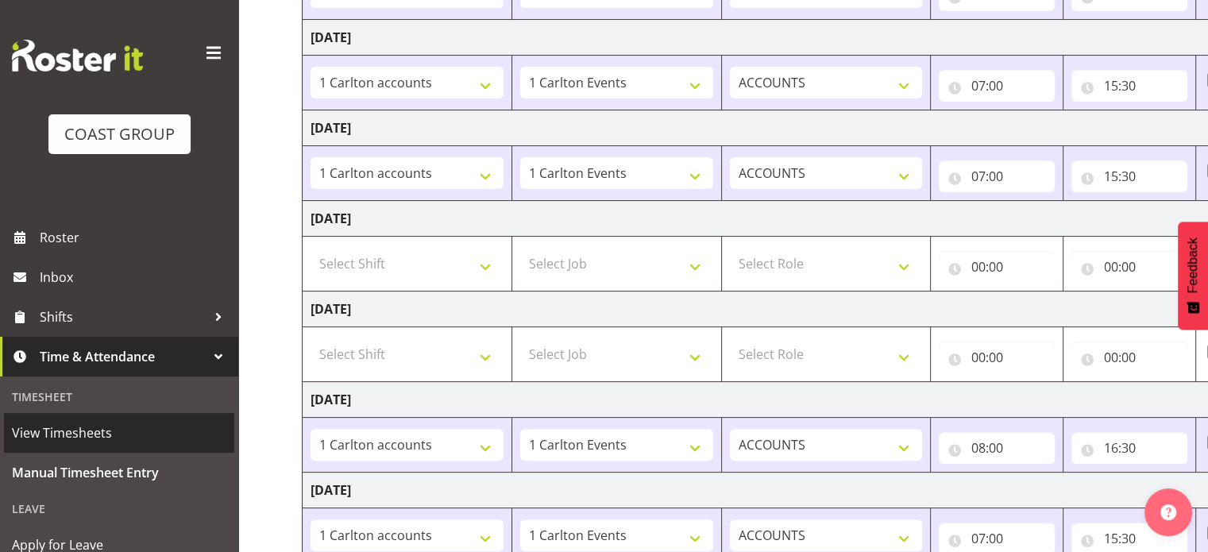
click at [81, 434] on span "View Timesheets" at bounding box center [119, 433] width 214 height 24
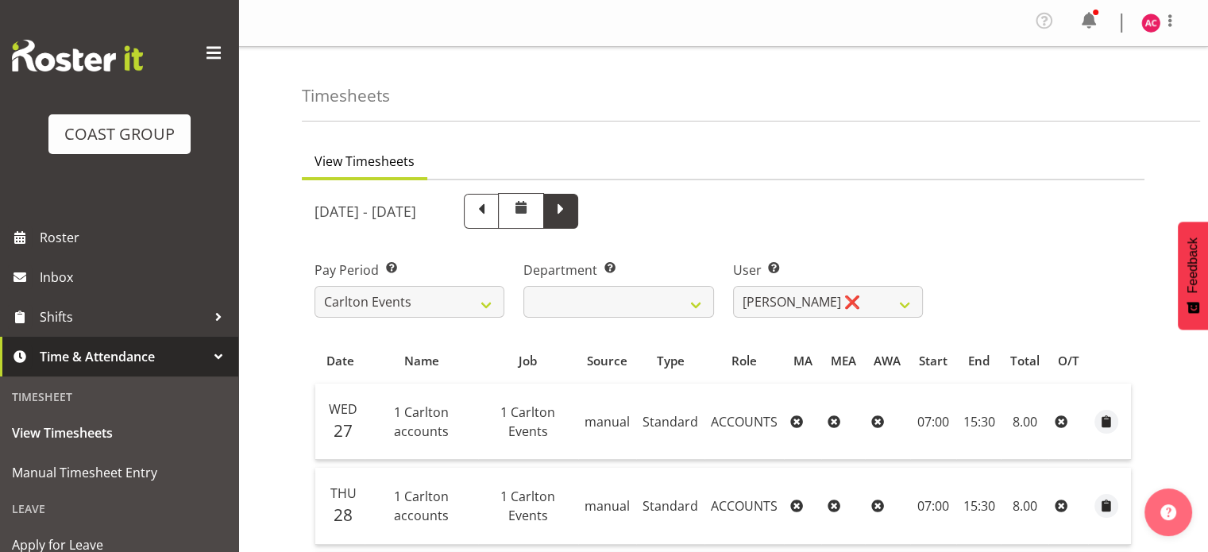
click at [571, 208] on span at bounding box center [560, 209] width 21 height 21
select select
click at [1172, 22] on span at bounding box center [1169, 20] width 19 height 19
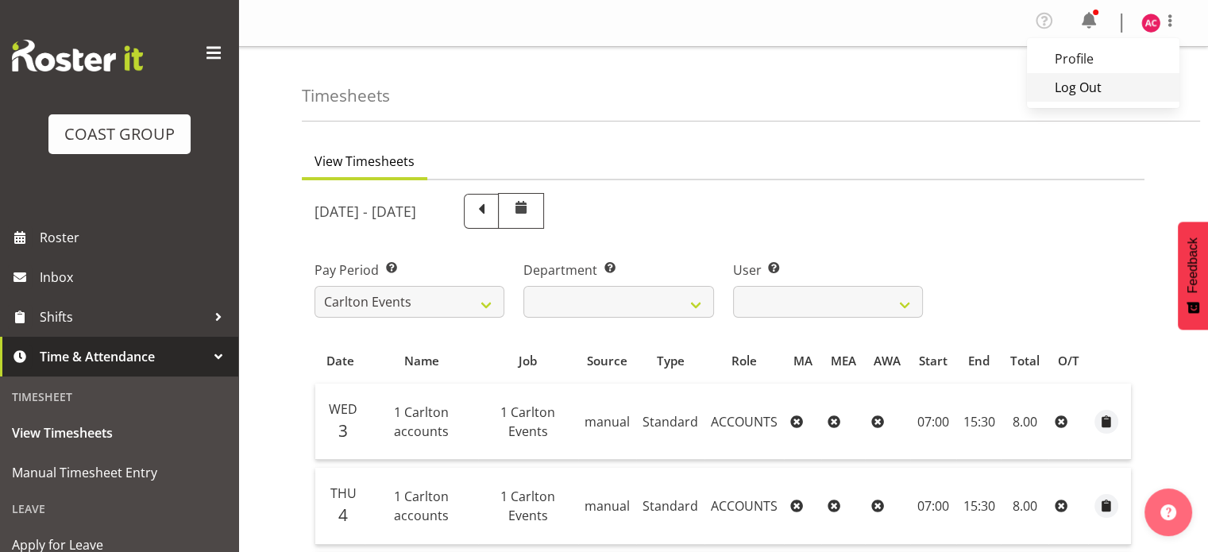
click at [1070, 88] on link "Log Out" at bounding box center [1103, 87] width 152 height 29
